Goal: Task Accomplishment & Management: Manage account settings

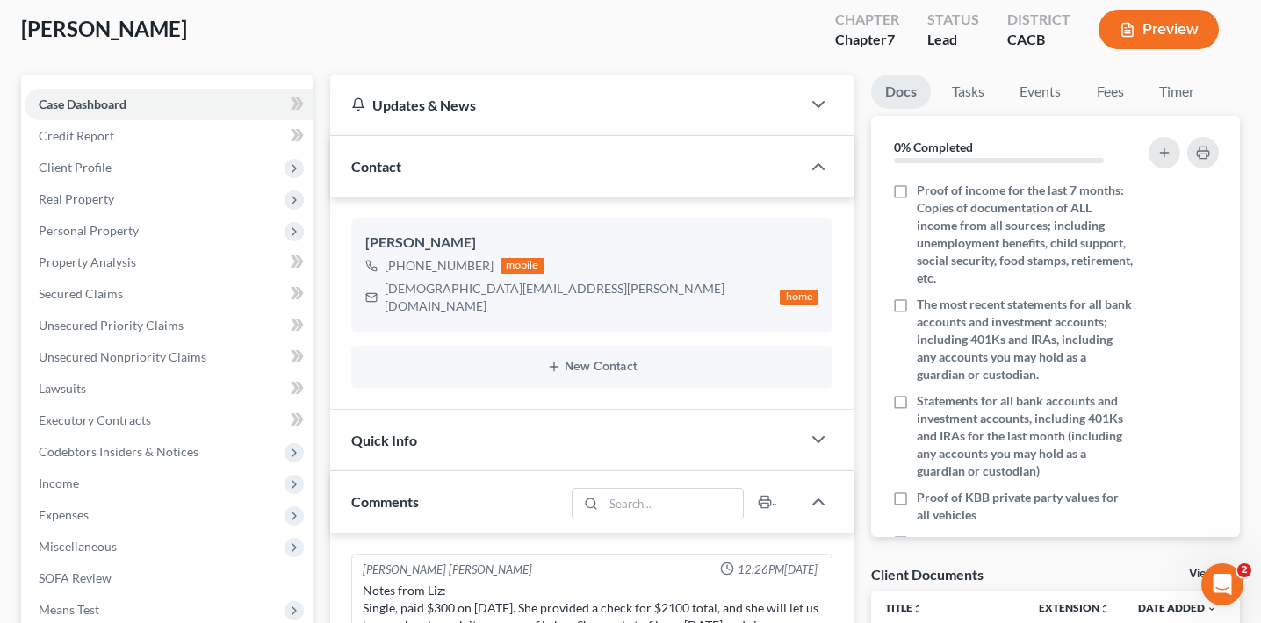
scroll to position [104, 0]
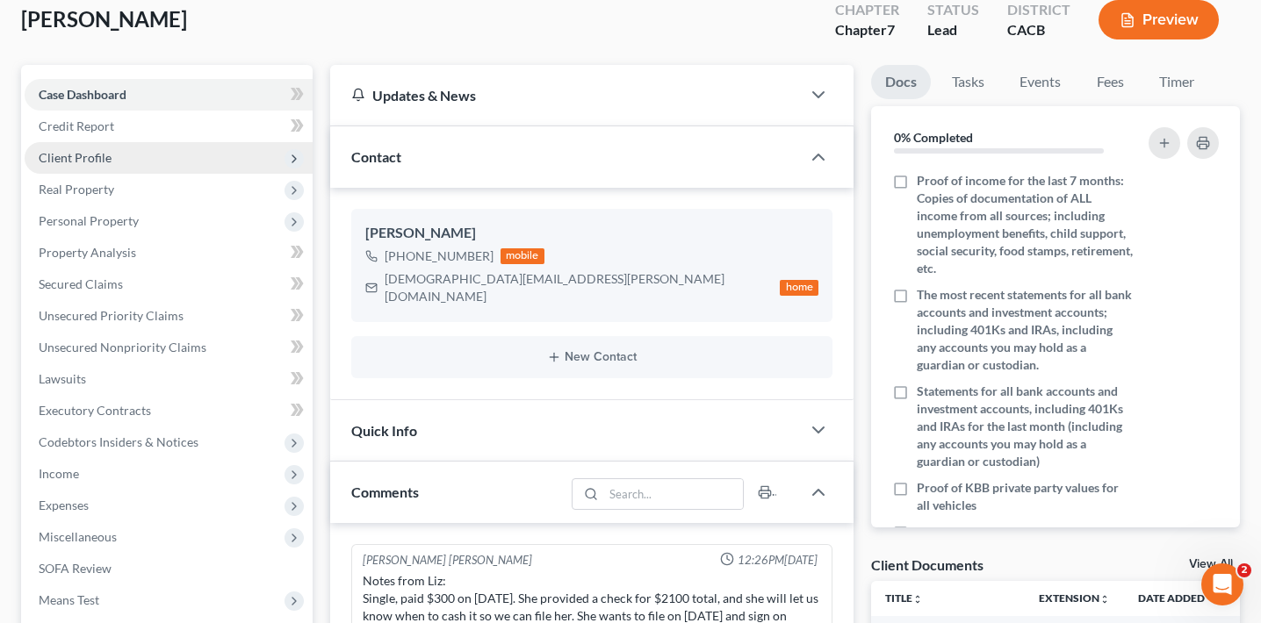
click at [135, 152] on span "Client Profile" at bounding box center [169, 158] width 288 height 32
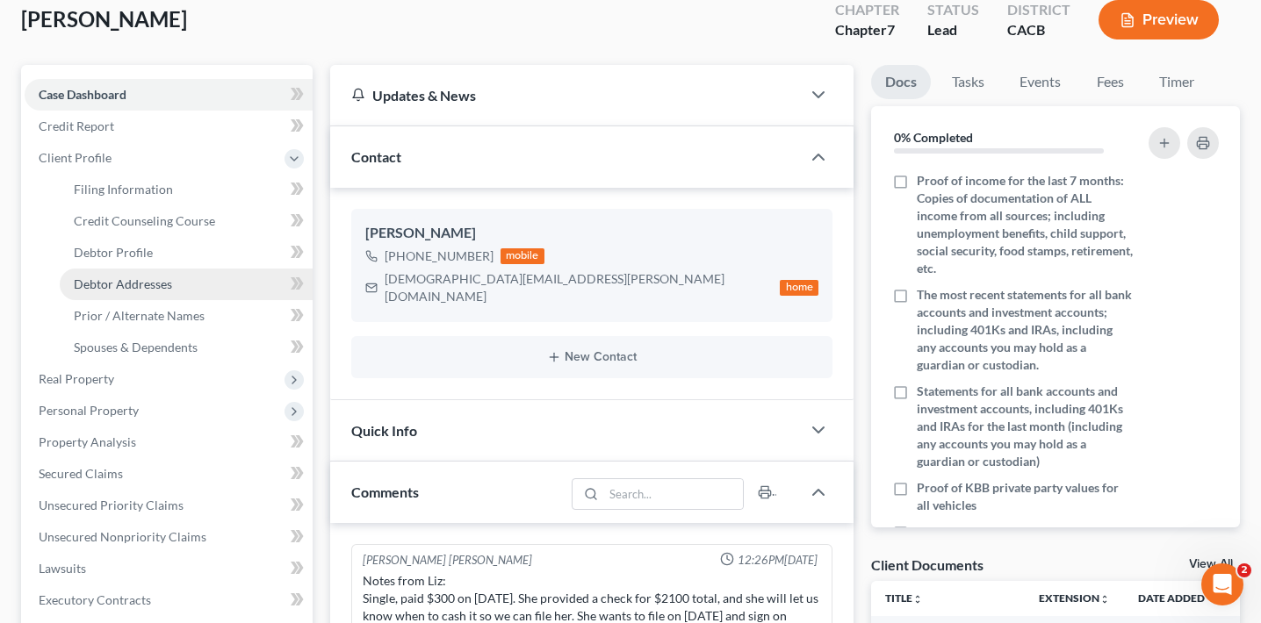
click at [148, 281] on span "Debtor Addresses" at bounding box center [123, 284] width 98 height 15
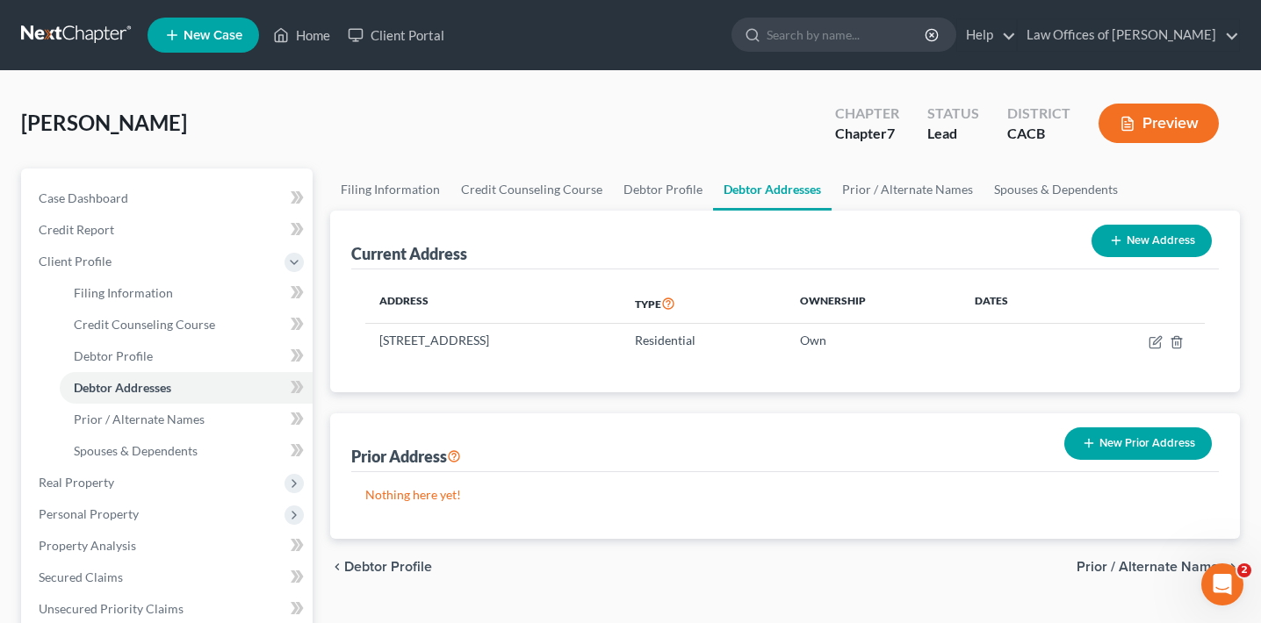
click at [1162, 116] on button "Preview" at bounding box center [1158, 124] width 120 height 40
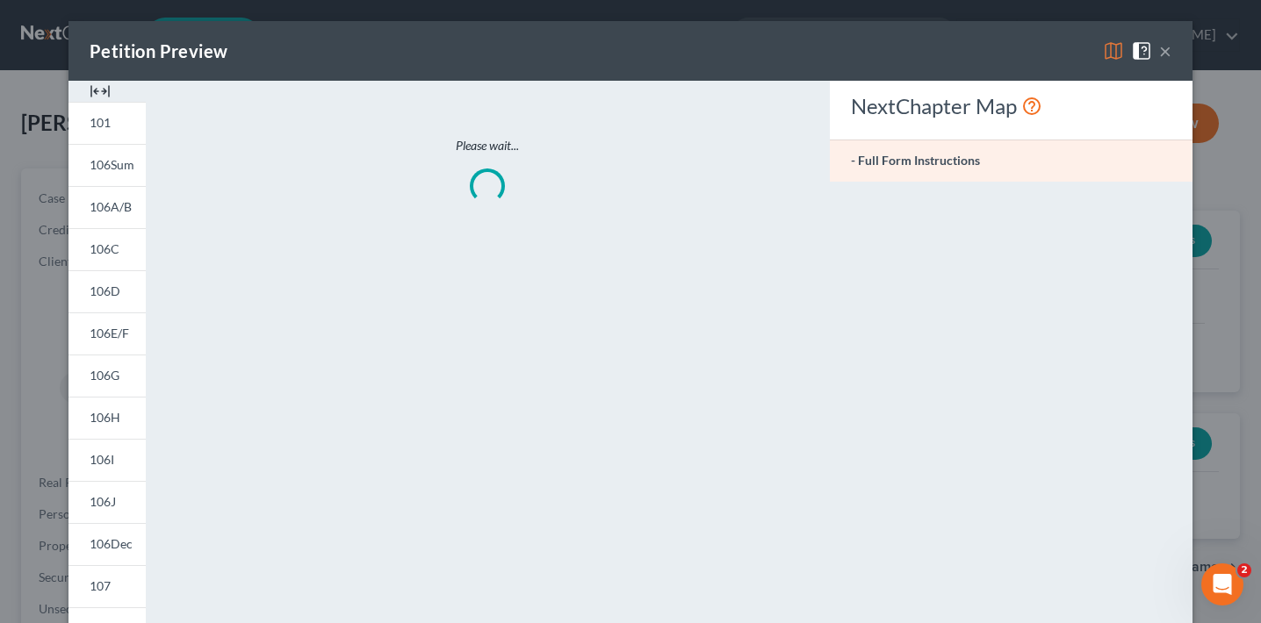
click at [1162, 116] on div "NextChapter Map" at bounding box center [1011, 106] width 320 height 28
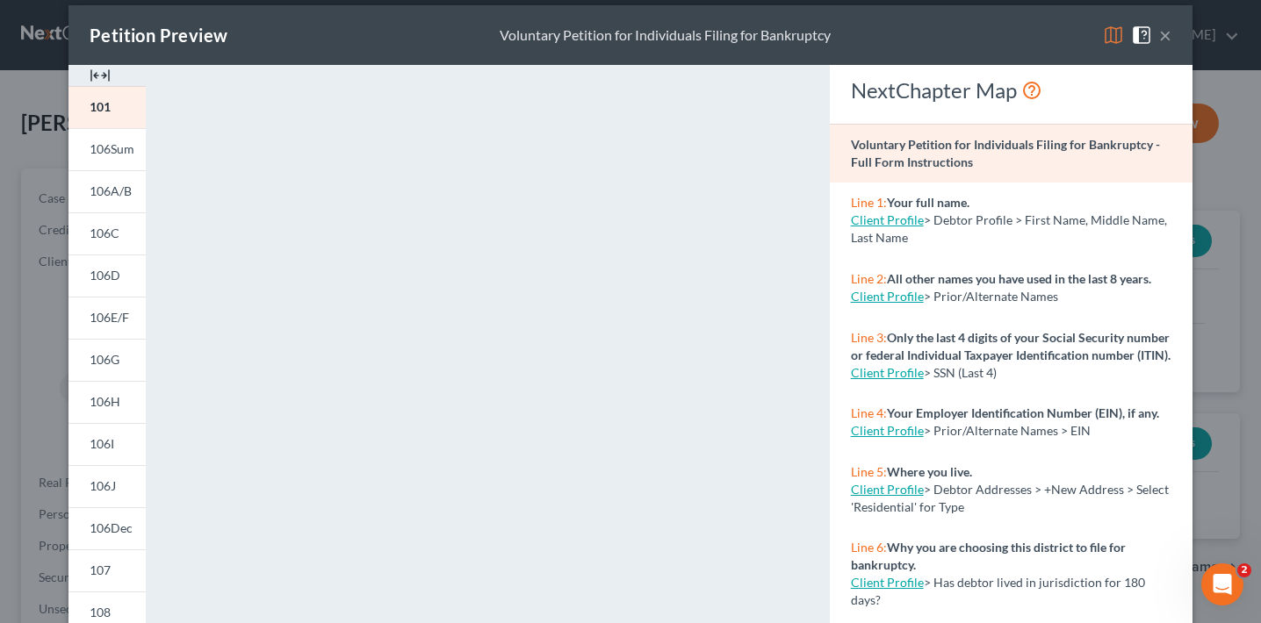
scroll to position [37, 0]
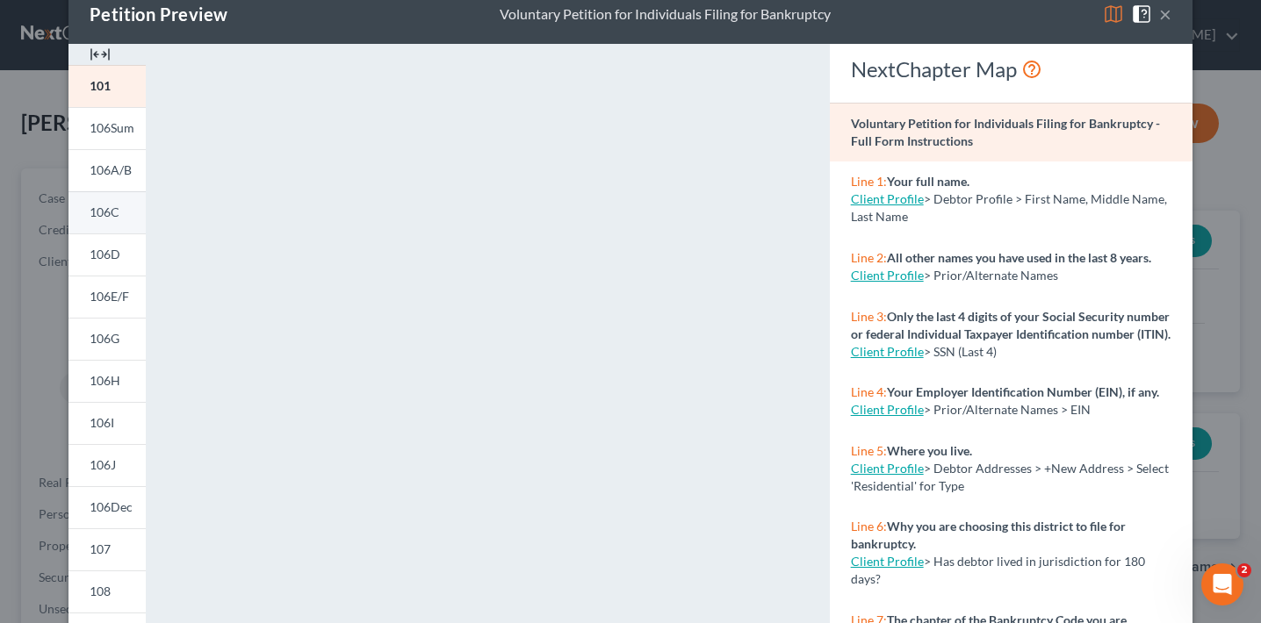
click at [114, 221] on link "106C" at bounding box center [106, 212] width 77 height 42
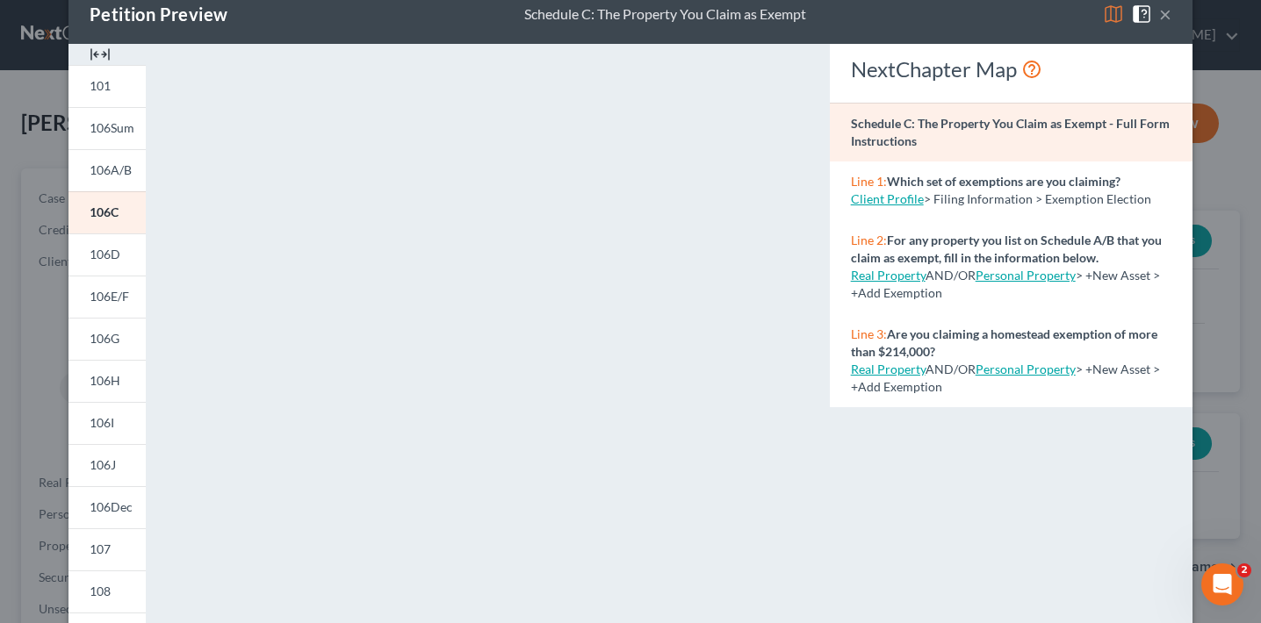
click at [16, 447] on div "Petition Preview Schedule C: The Property You Claim as Exempt × 101 106Sum 106A…" at bounding box center [630, 311] width 1261 height 623
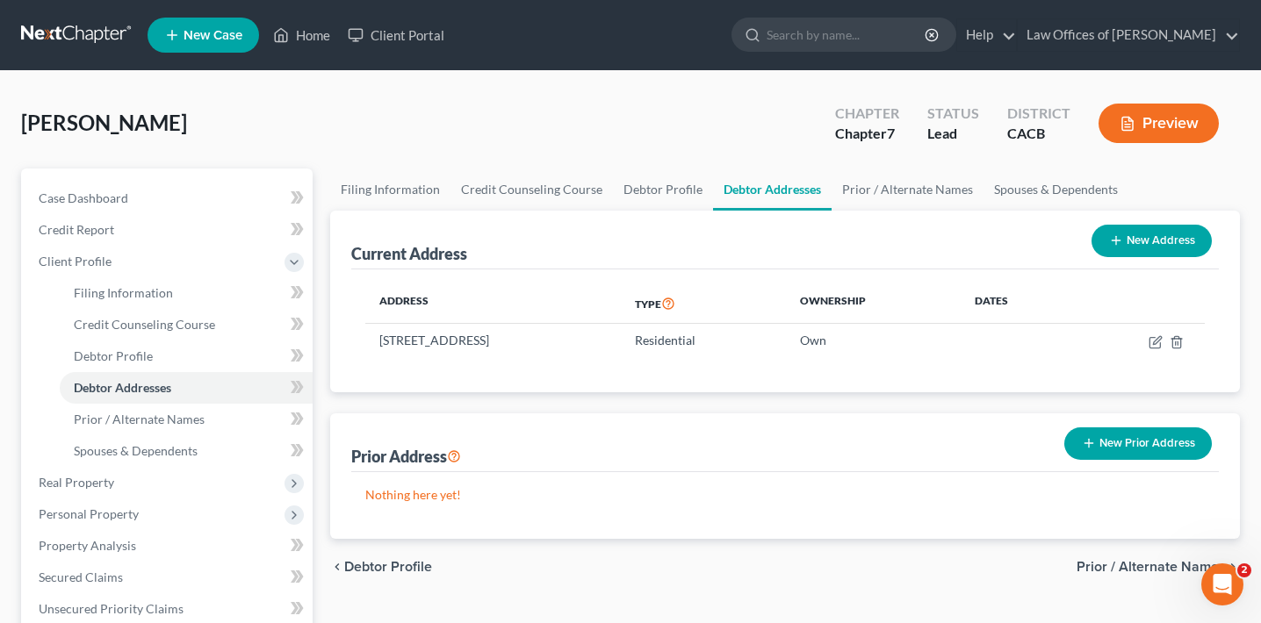
click at [1121, 133] on button "Preview" at bounding box center [1158, 124] width 120 height 40
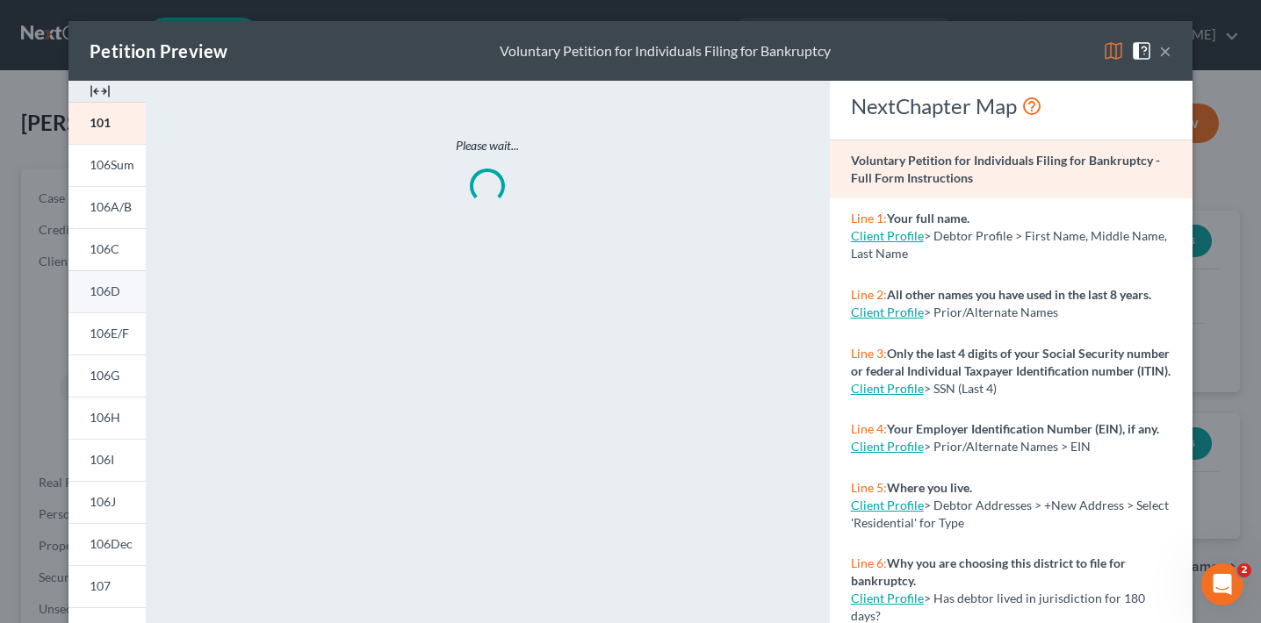
click at [112, 293] on span "106D" at bounding box center [105, 291] width 31 height 15
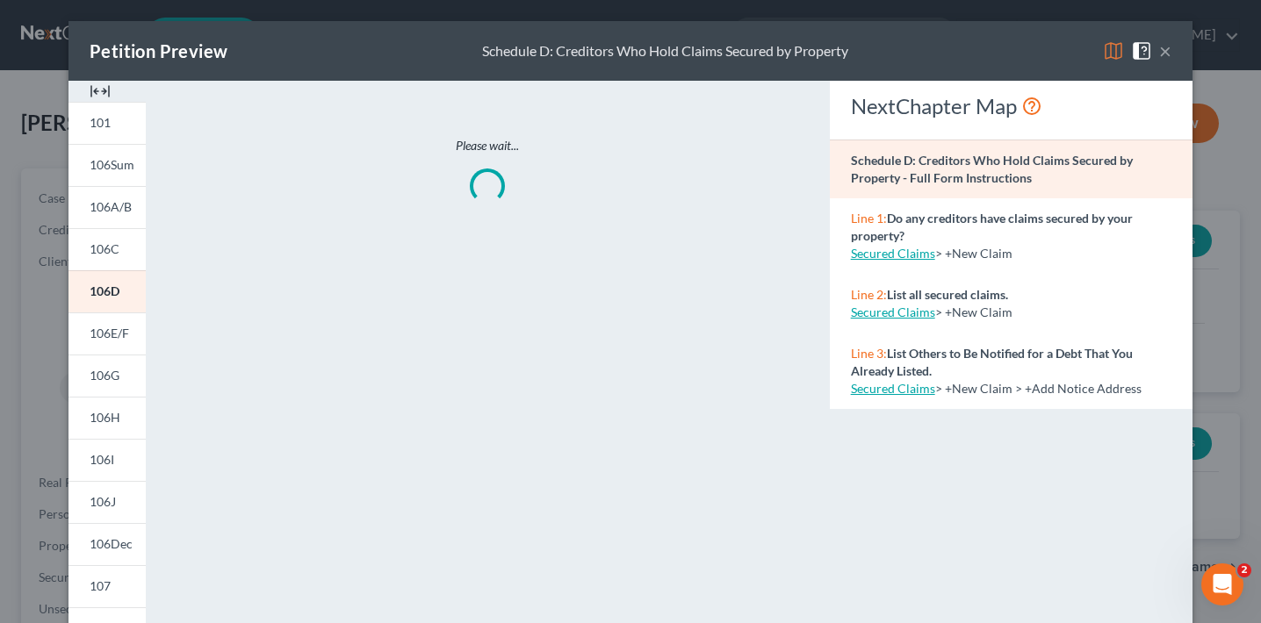
scroll to position [1, 0]
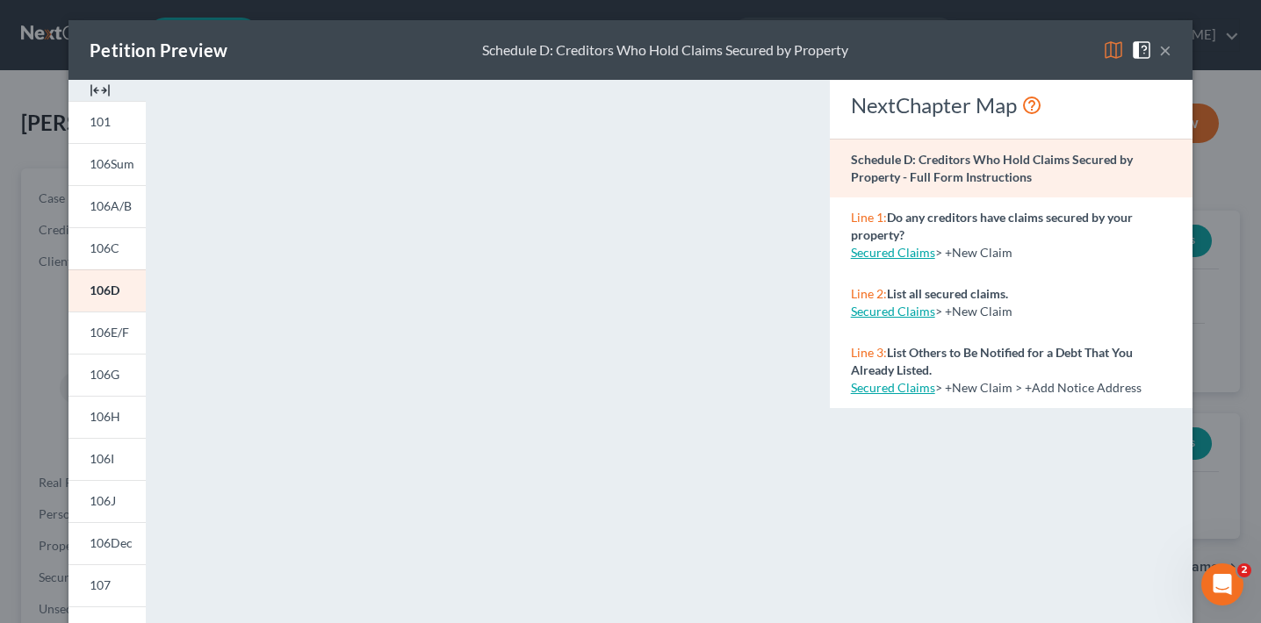
click at [28, 455] on div "Petition Preview Schedule D: Creditors Who Hold Claims Secured by Property × 10…" at bounding box center [630, 311] width 1261 height 623
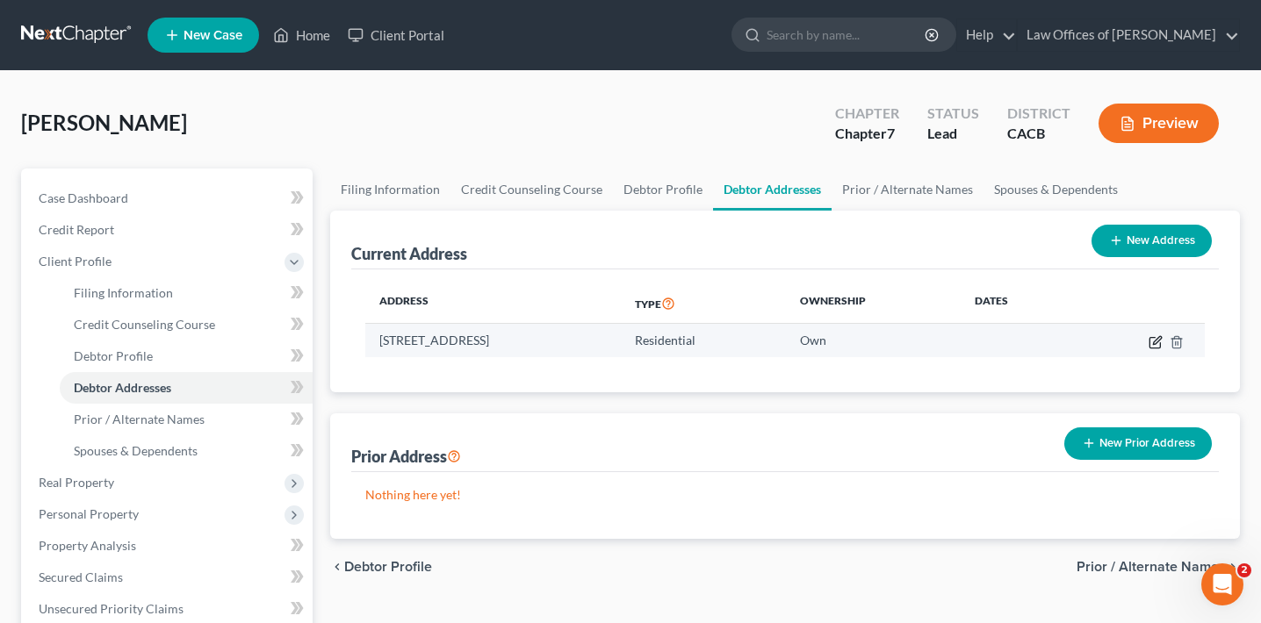
click at [1154, 344] on icon "button" at bounding box center [1155, 342] width 14 height 14
select select "4"
select select "0"
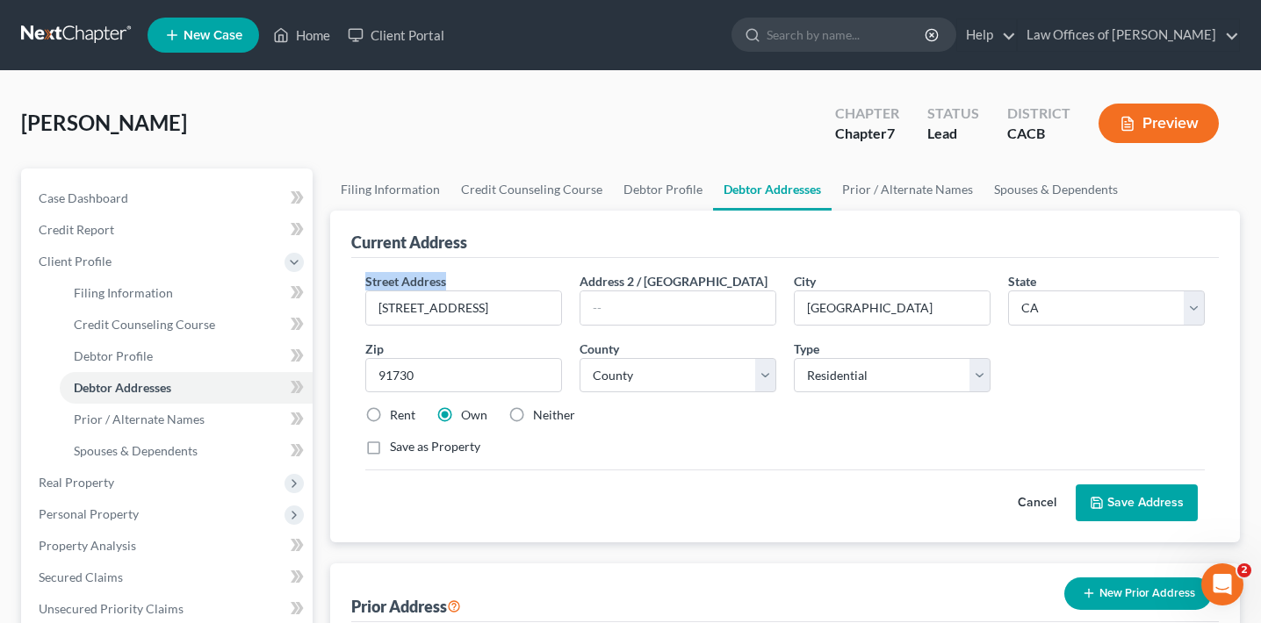
drag, startPoint x: 450, startPoint y: 280, endPoint x: 354, endPoint y: 280, distance: 96.6
click at [354, 280] on div "Street Address * [STREET_ADDRESS] * [GEOGRAPHIC_DATA] * State [US_STATE] AK AR …" at bounding box center [784, 400] width 867 height 284
copy span "Street Address"
